Goal: Task Accomplishment & Management: Use online tool/utility

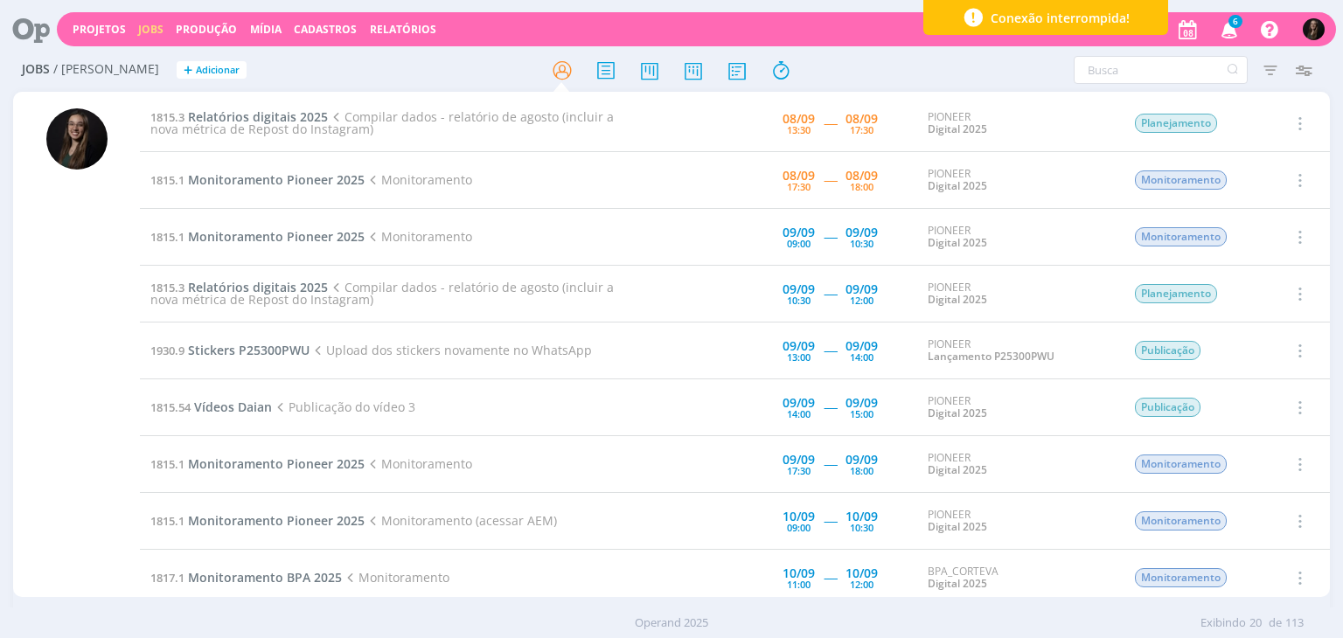
drag, startPoint x: 1027, startPoint y: 490, endPoint x: 1002, endPoint y: 467, distance: 34.0
click at [1002, 467] on td "PIONEER Digital 2025" at bounding box center [1017, 464] width 201 height 57
click at [304, 176] on span "Monitoramento Pioneer 2025" at bounding box center [276, 179] width 177 height 17
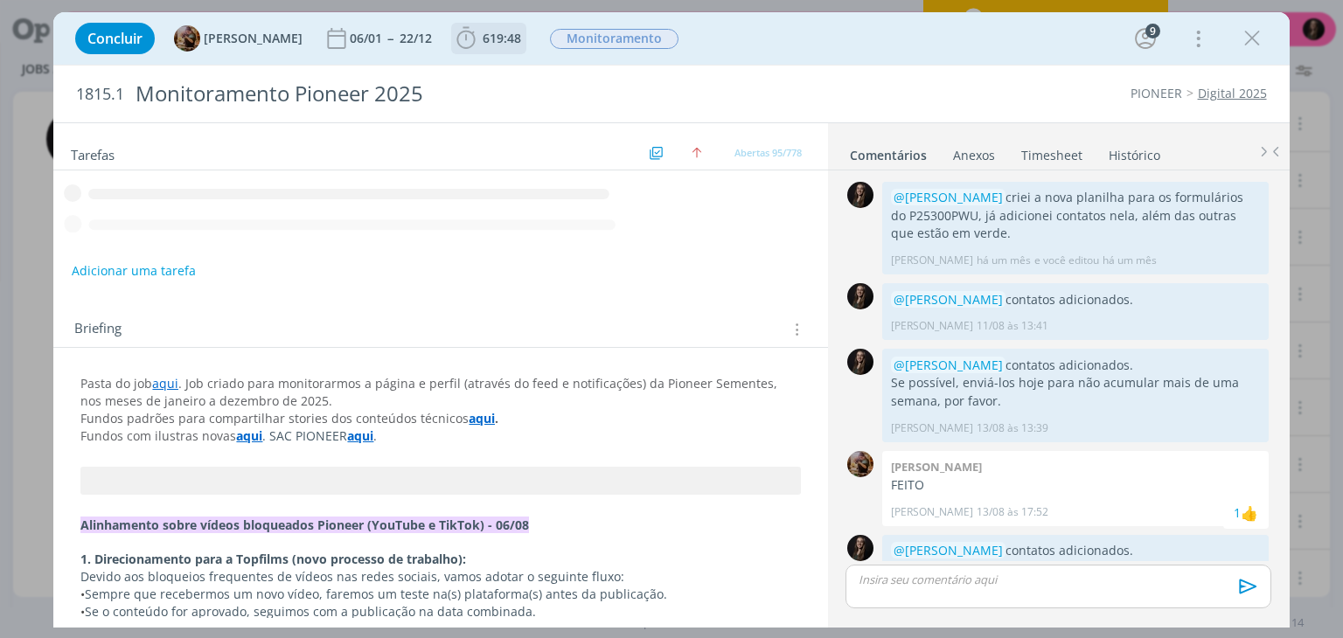
scroll to position [1185, 0]
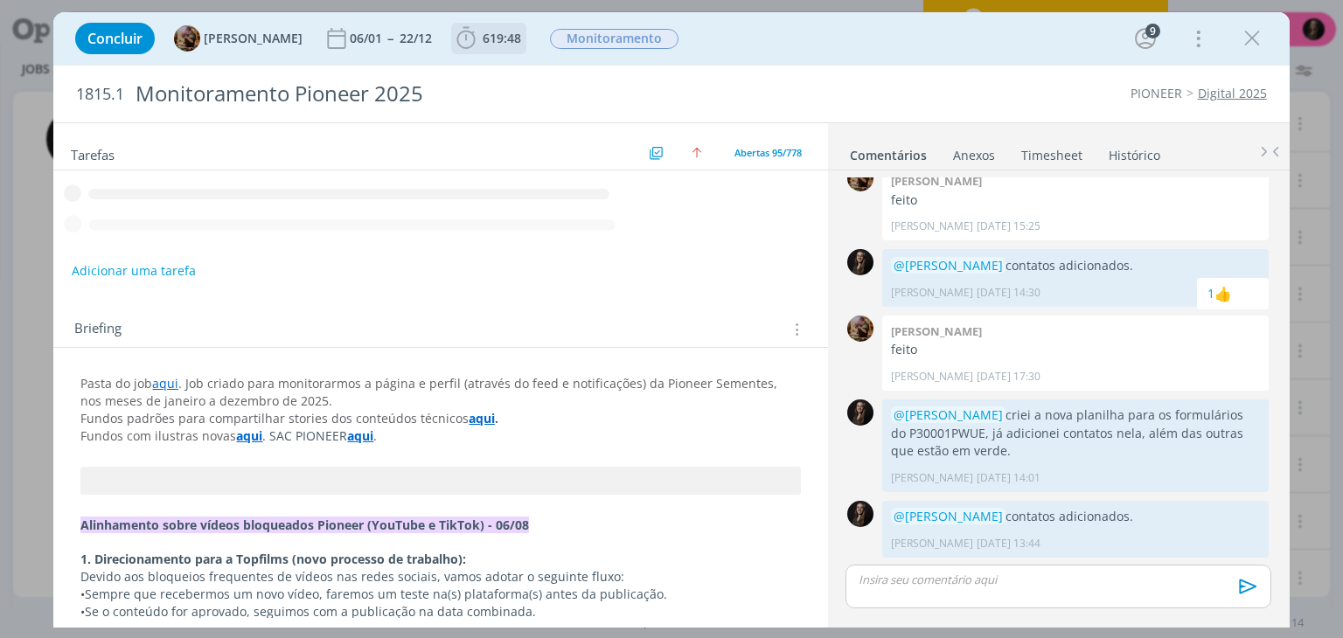
click at [509, 38] on span "619:48" at bounding box center [502, 38] width 38 height 17
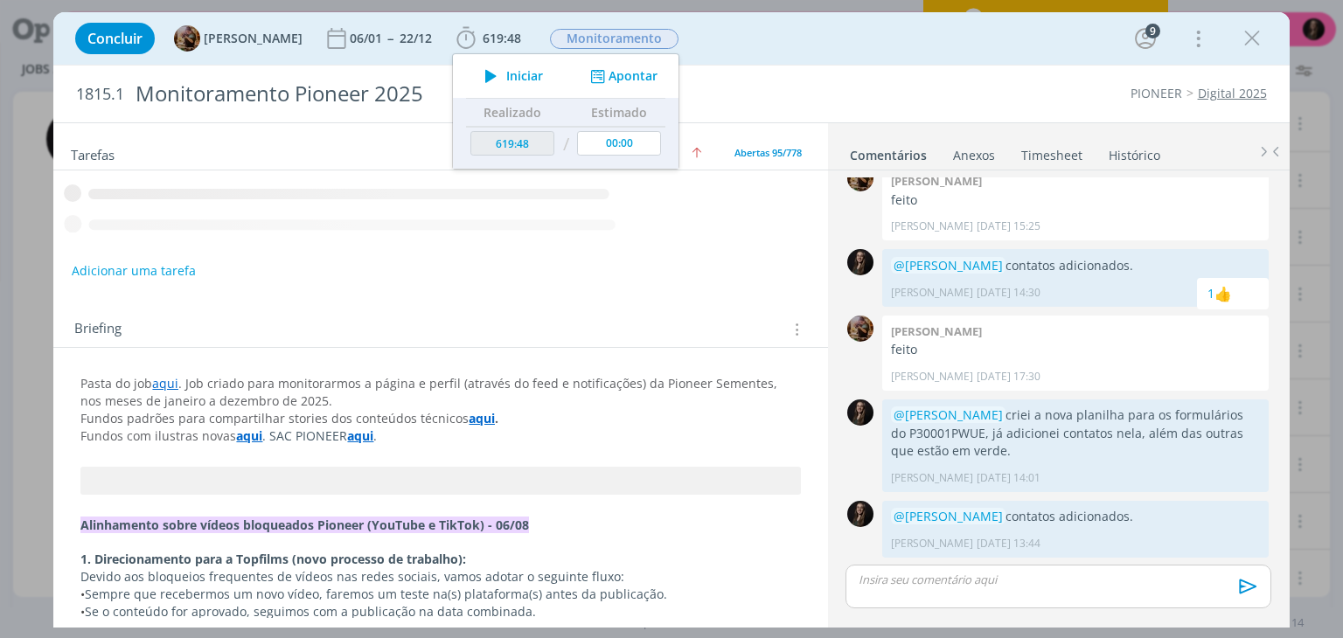
click at [524, 78] on span "Iniciar" at bounding box center [524, 76] width 37 height 12
click at [1242, 40] on icon "dialog" at bounding box center [1252, 38] width 26 height 26
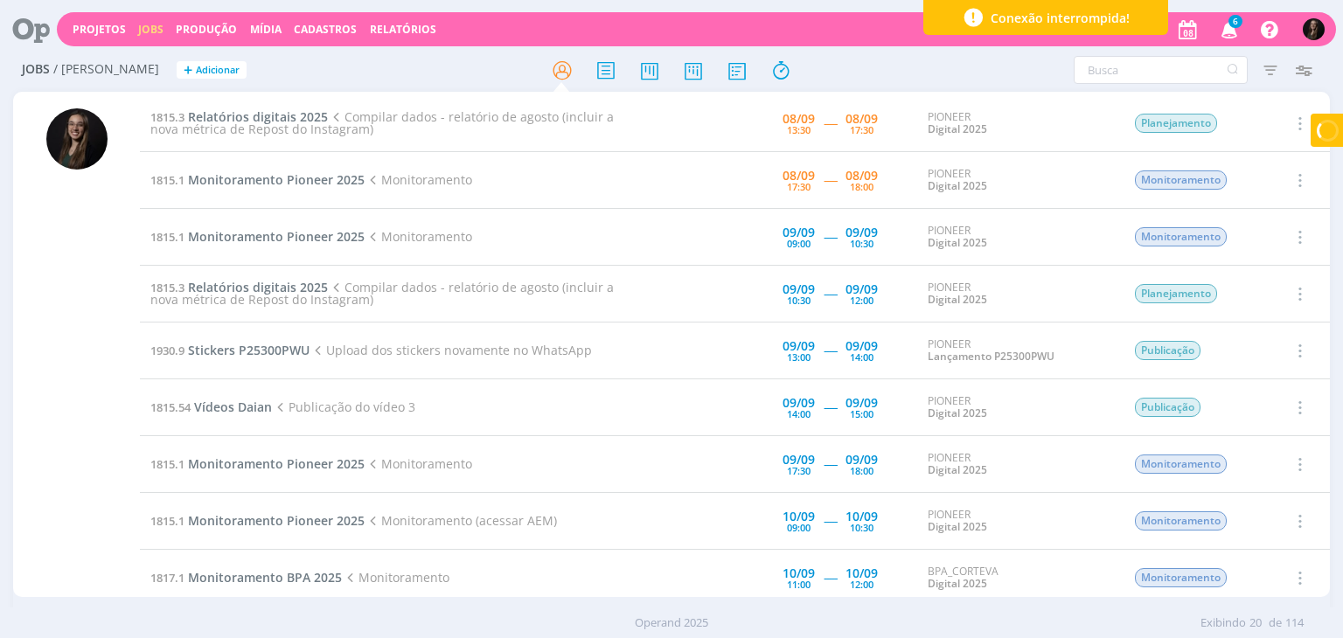
click at [1247, 39] on div at bounding box center [671, 319] width 1343 height 638
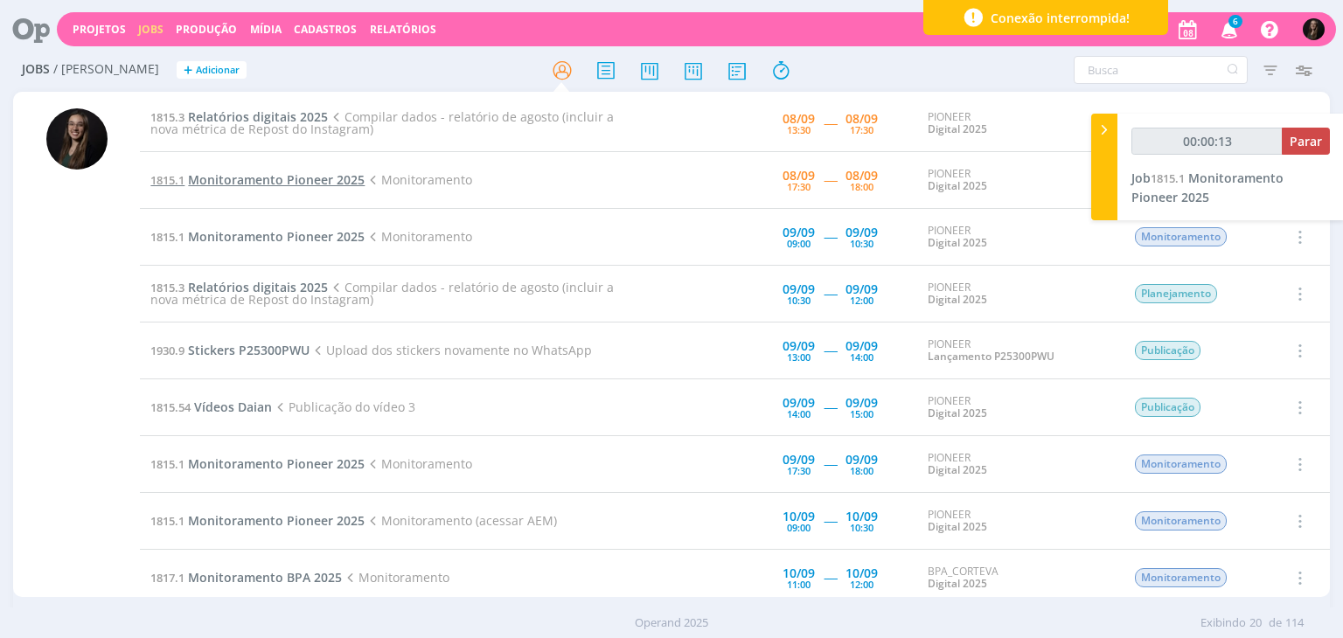
click at [298, 180] on span "Monitoramento Pioneer 2025" at bounding box center [276, 179] width 177 height 17
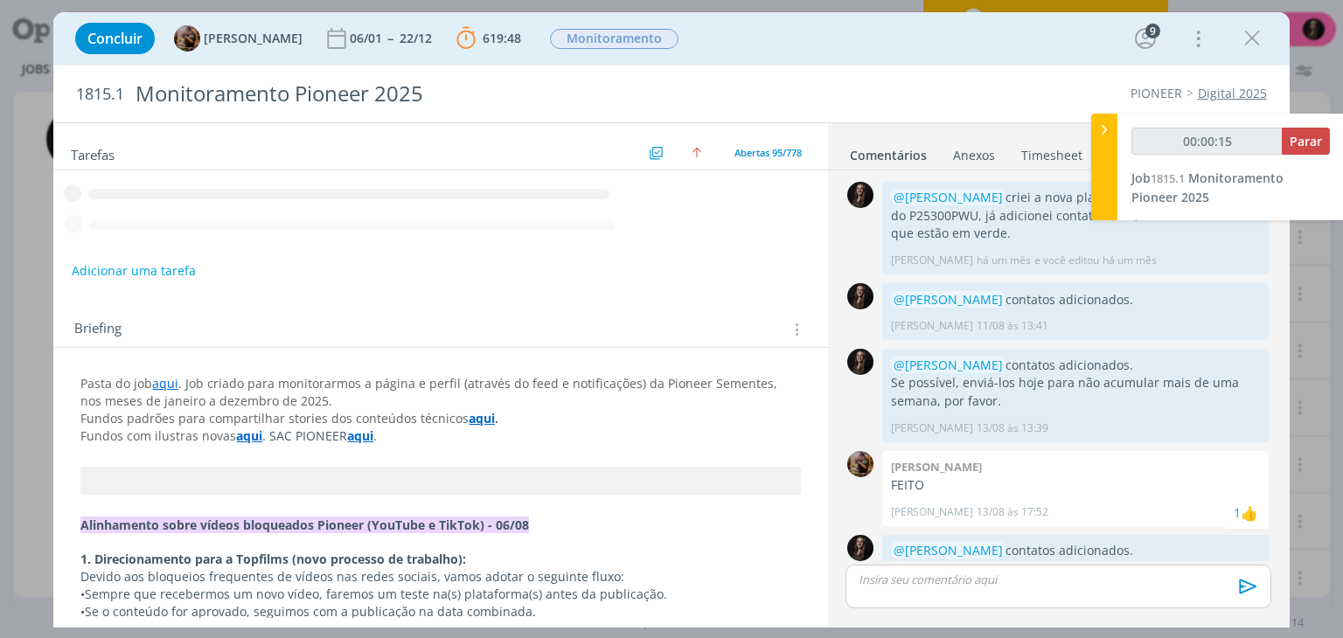
scroll to position [1268, 0]
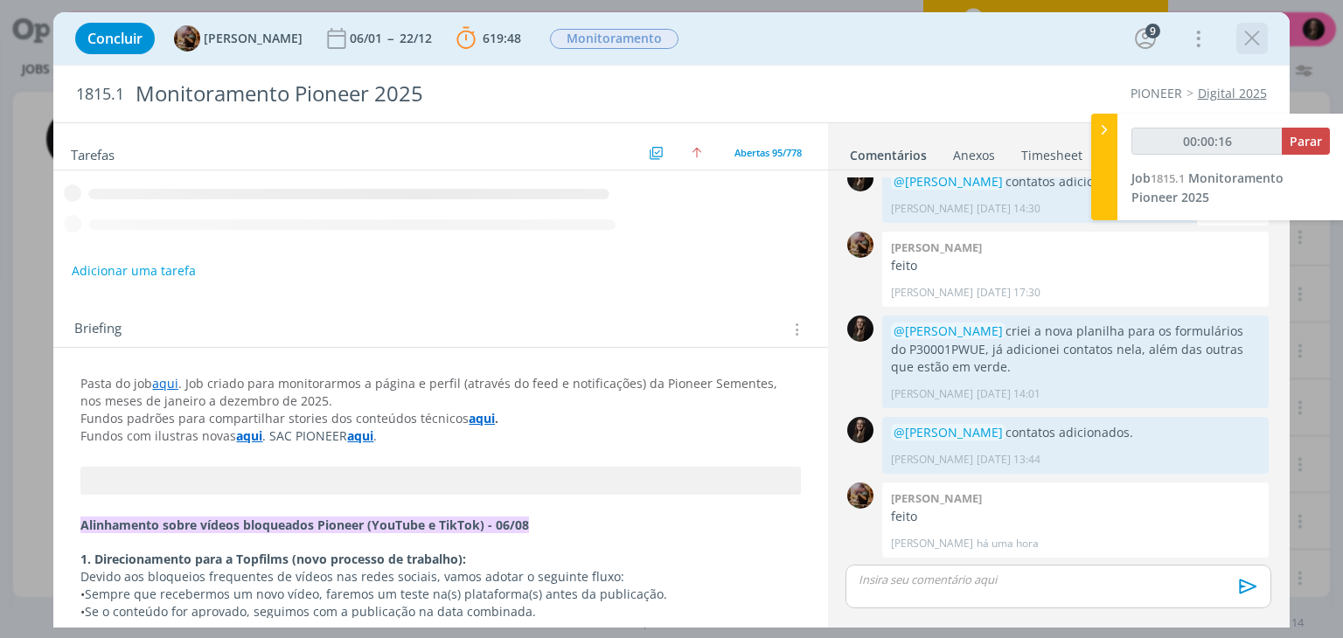
click at [1259, 34] on icon "dialog" at bounding box center [1252, 38] width 26 height 26
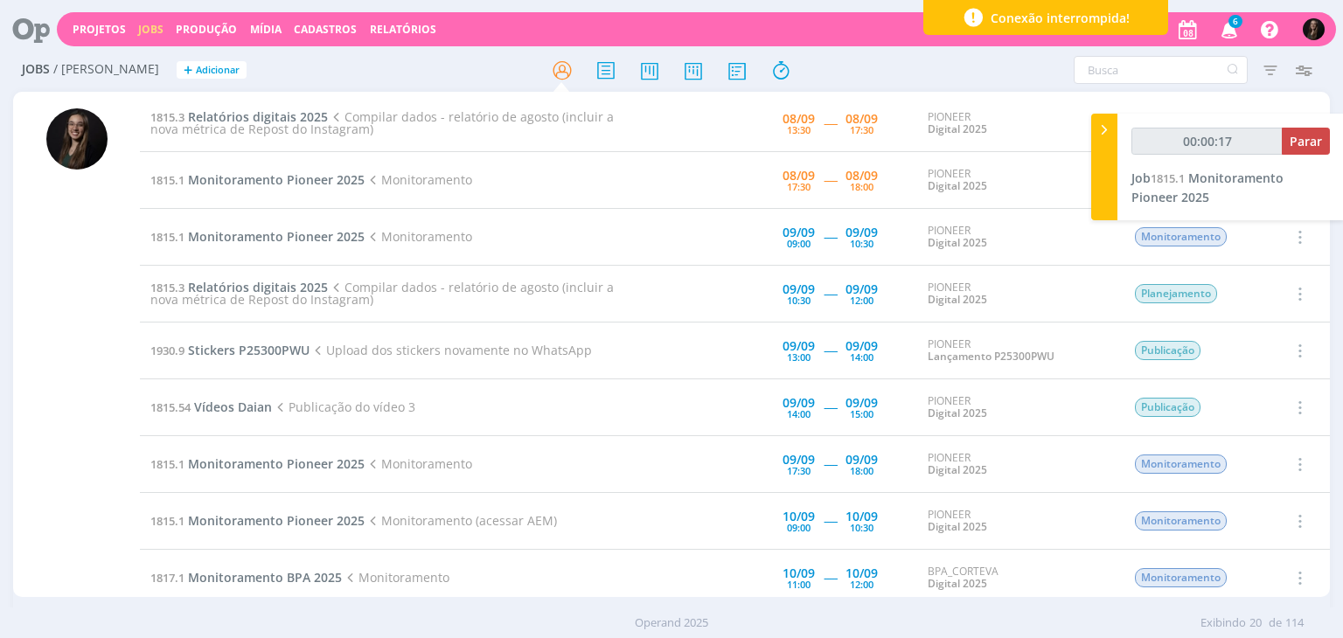
click at [290, 116] on span "Relatórios digitais 2025" at bounding box center [258, 116] width 140 height 17
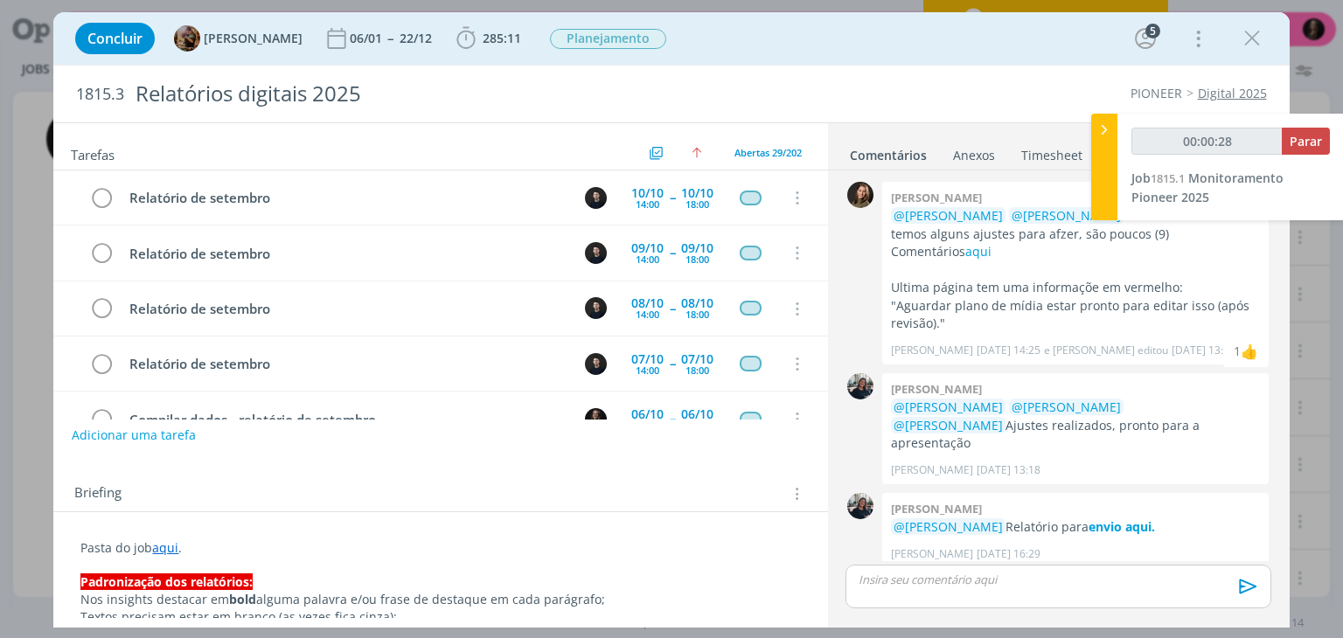
scroll to position [1546, 0]
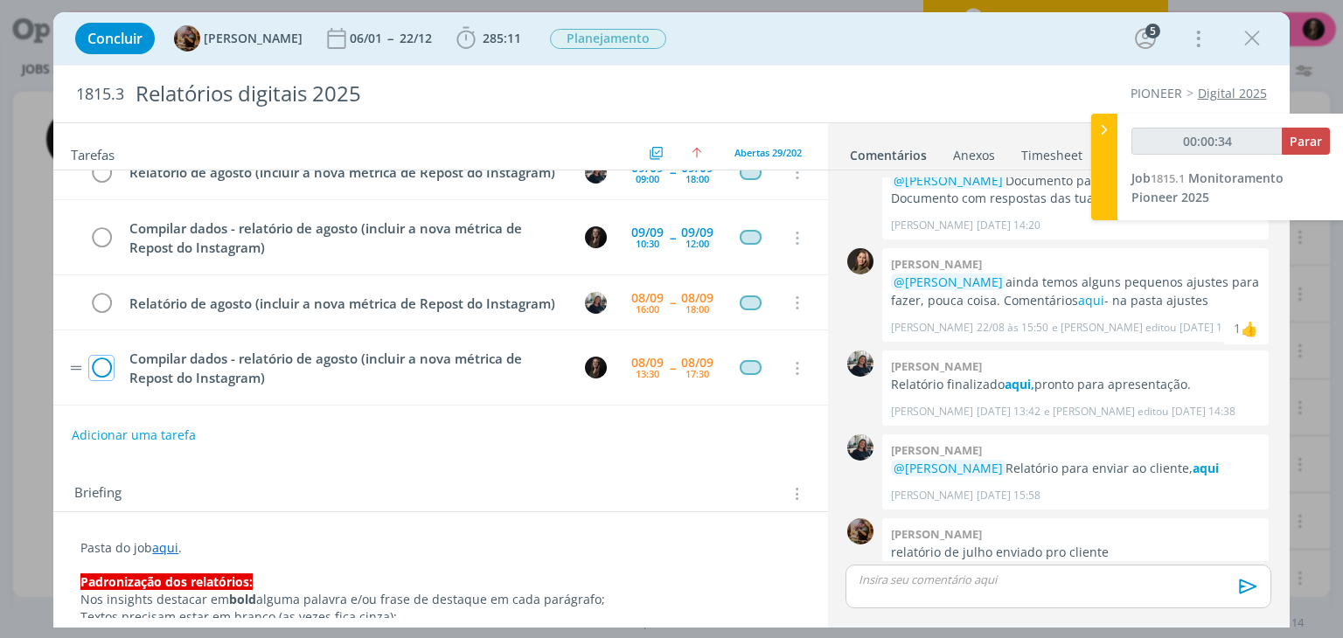
click at [106, 366] on icon "dialog" at bounding box center [101, 369] width 24 height 26
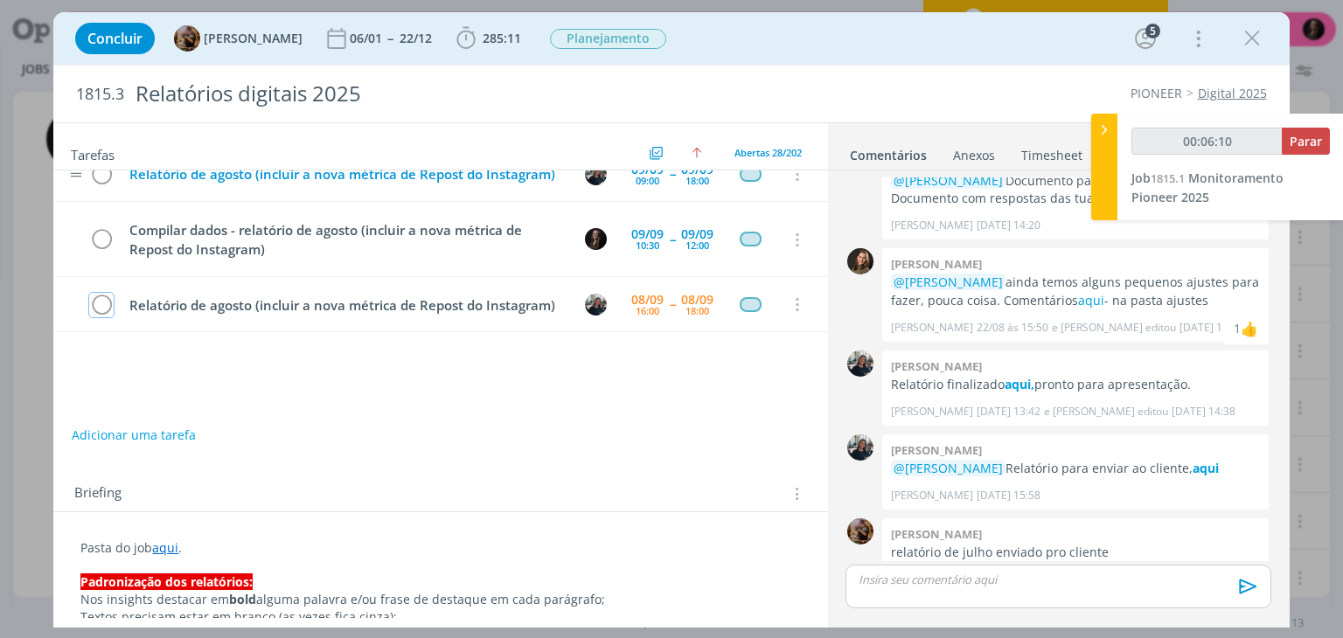
scroll to position [1472, 0]
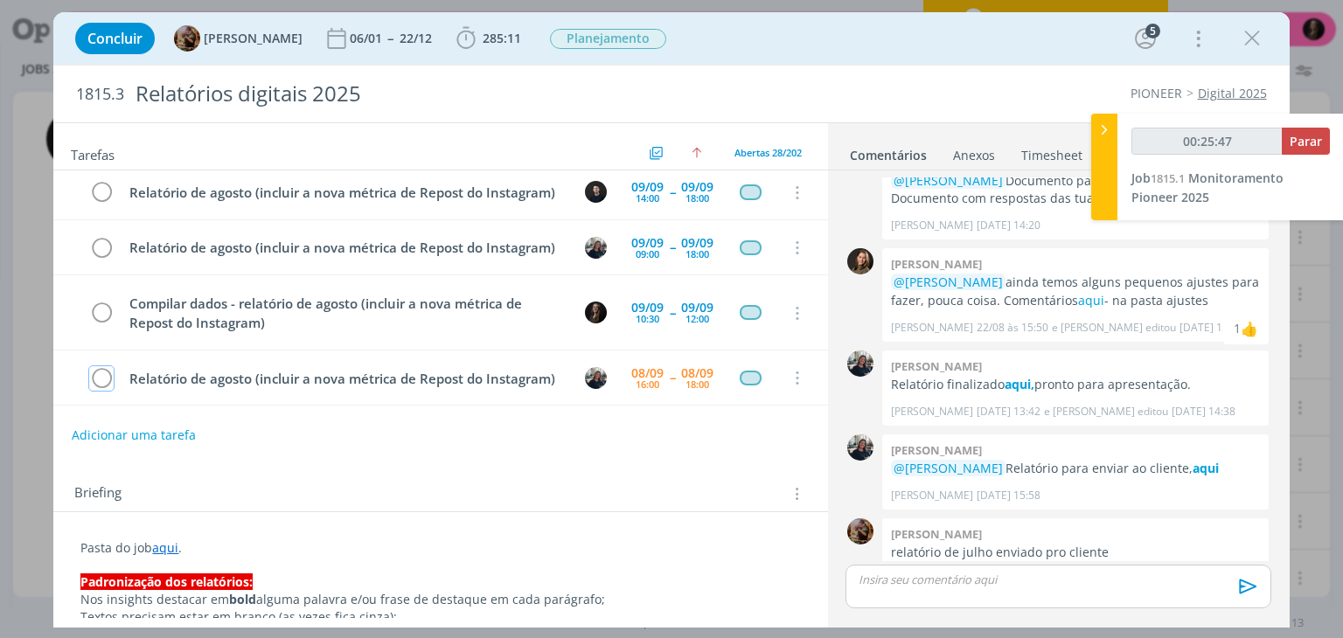
type input "00:26:47"
